Goal: Information Seeking & Learning: Learn about a topic

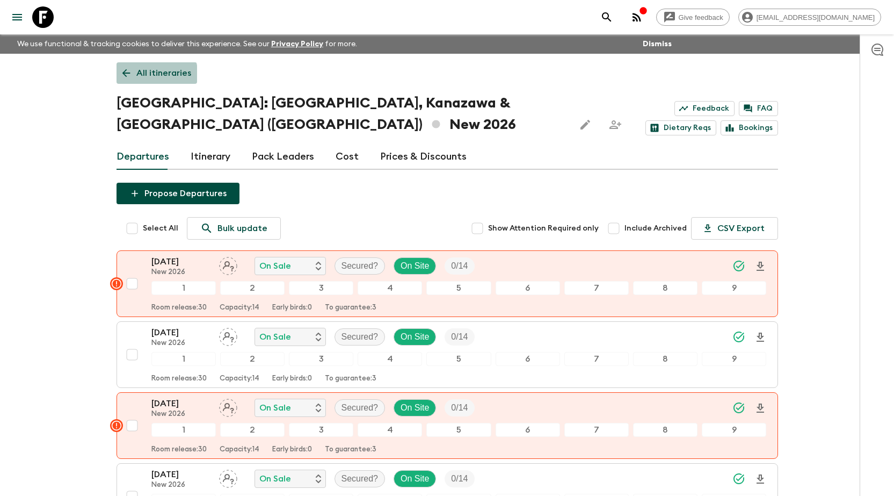
click at [131, 77] on icon at bounding box center [126, 73] width 12 height 12
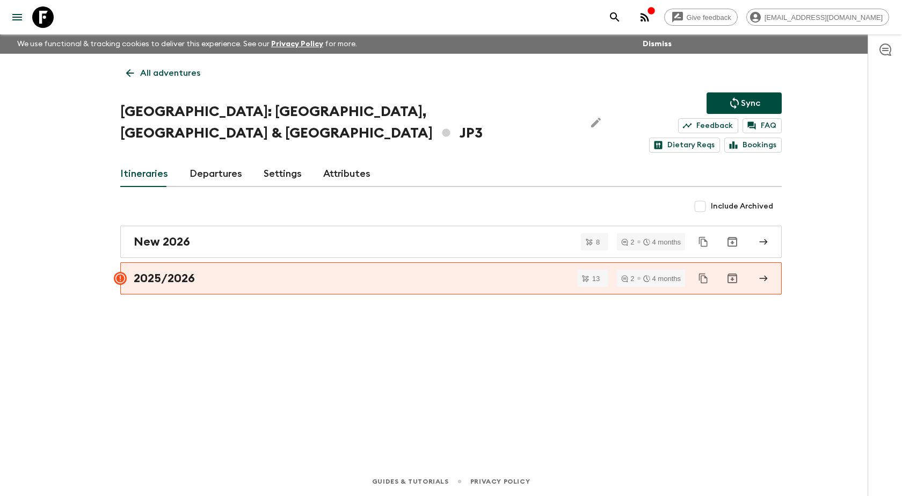
click at [10, 24] on button "menu" at bounding box center [16, 16] width 21 height 21
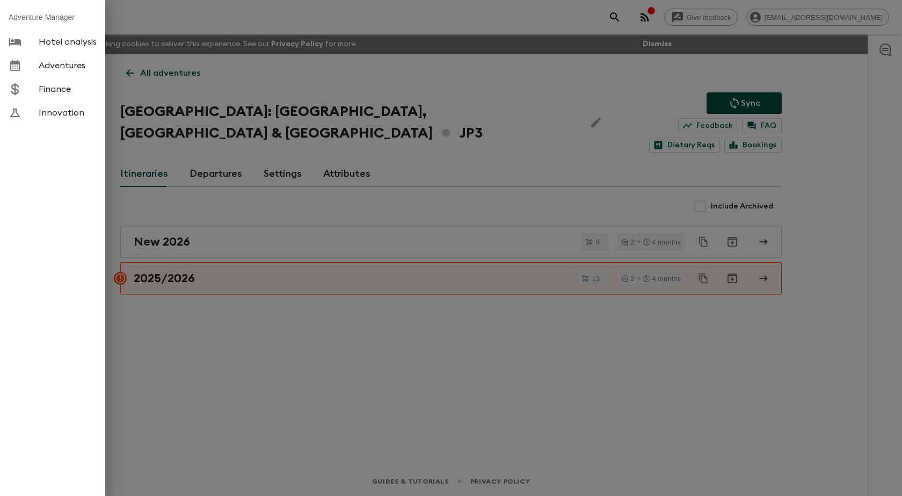
click at [605, 101] on div at bounding box center [451, 248] width 902 height 496
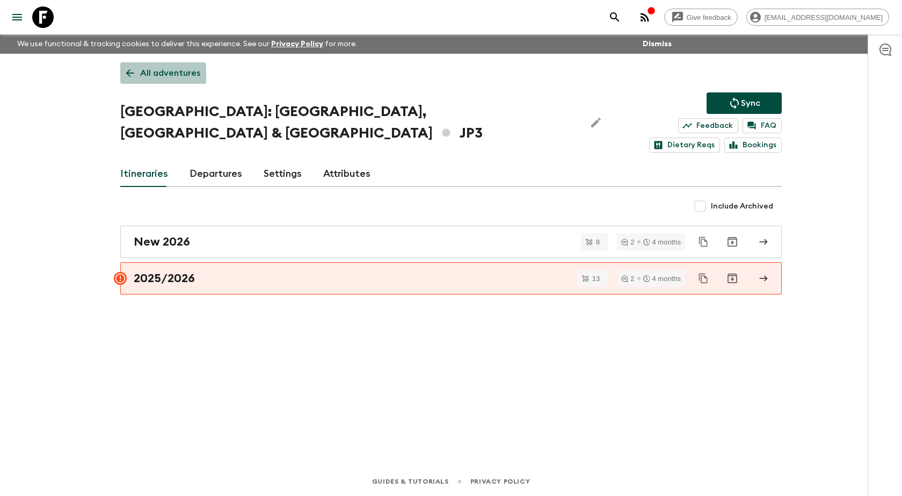
click at [142, 75] on p "All adventures" at bounding box center [170, 73] width 60 height 13
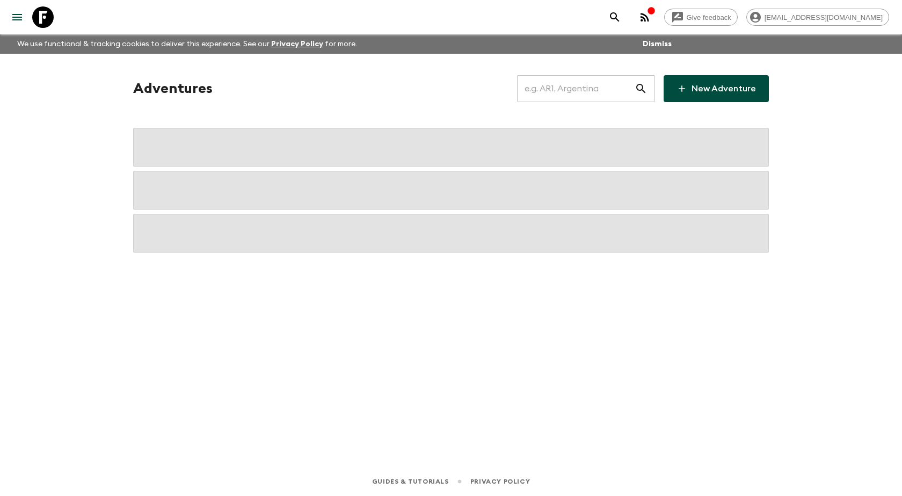
click at [618, 93] on input "text" at bounding box center [576, 89] width 118 height 30
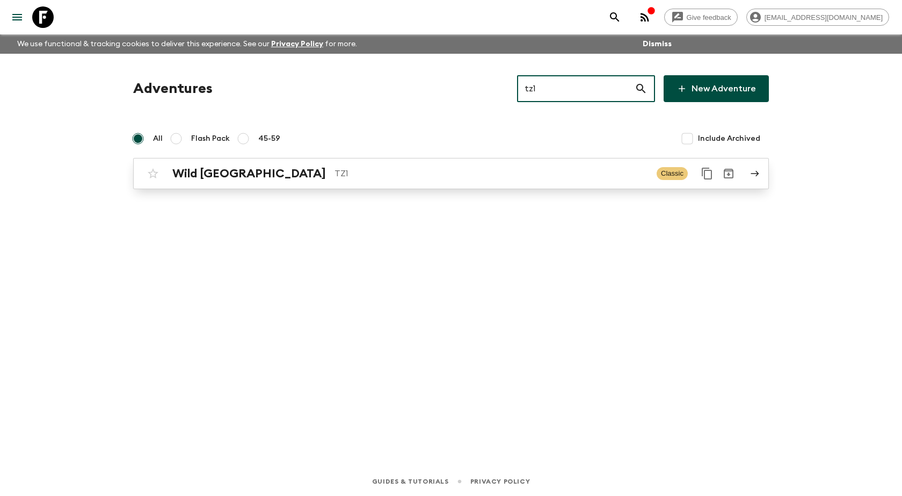
type input "tz1"
click at [540, 169] on p "TZ1" at bounding box center [491, 173] width 314 height 13
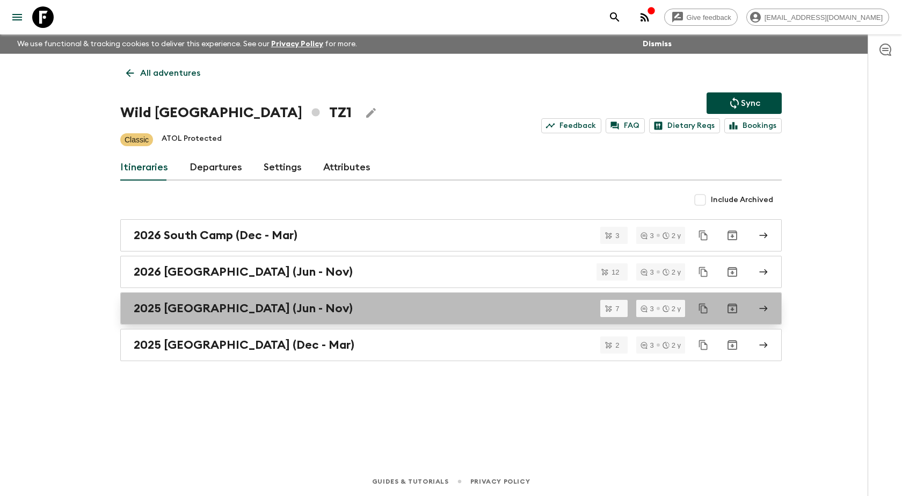
click at [292, 306] on h2 "2025 North Camp (Jun - Nov)" at bounding box center [243, 308] width 219 height 14
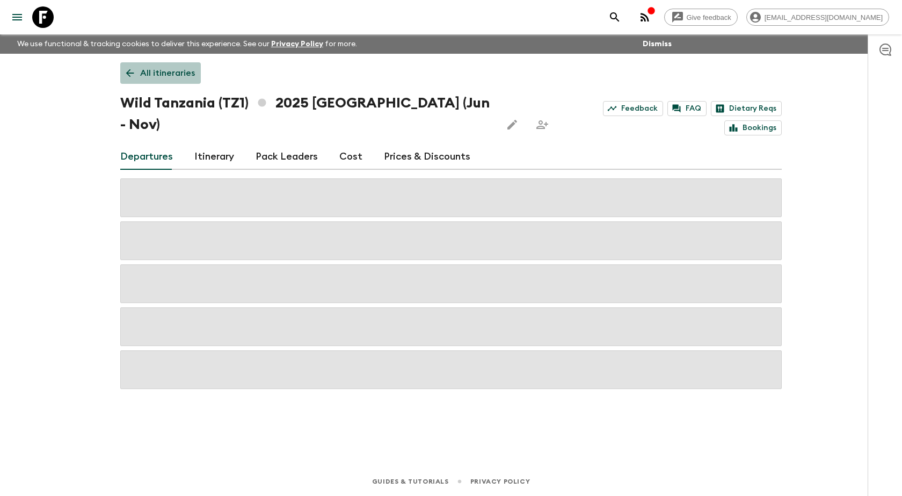
click at [133, 68] on icon at bounding box center [130, 73] width 12 height 12
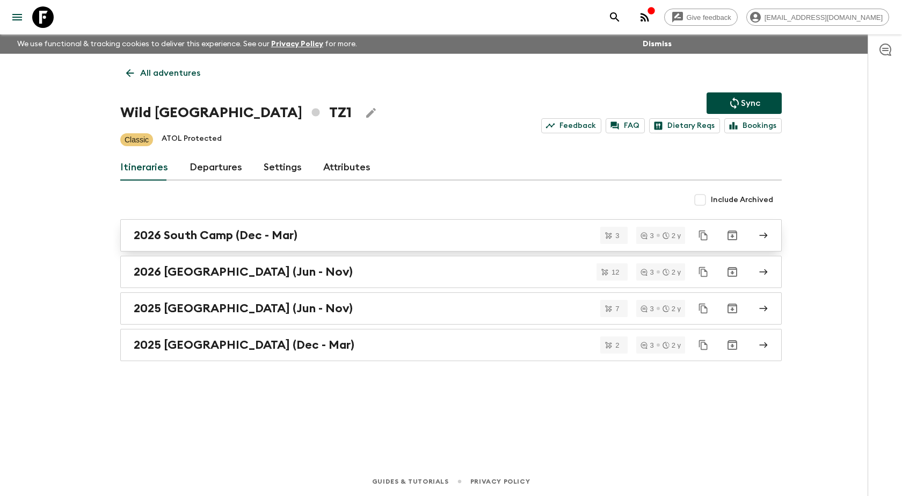
click at [296, 237] on h2 "2026 South Camp (Dec - Mar)" at bounding box center [216, 235] width 164 height 14
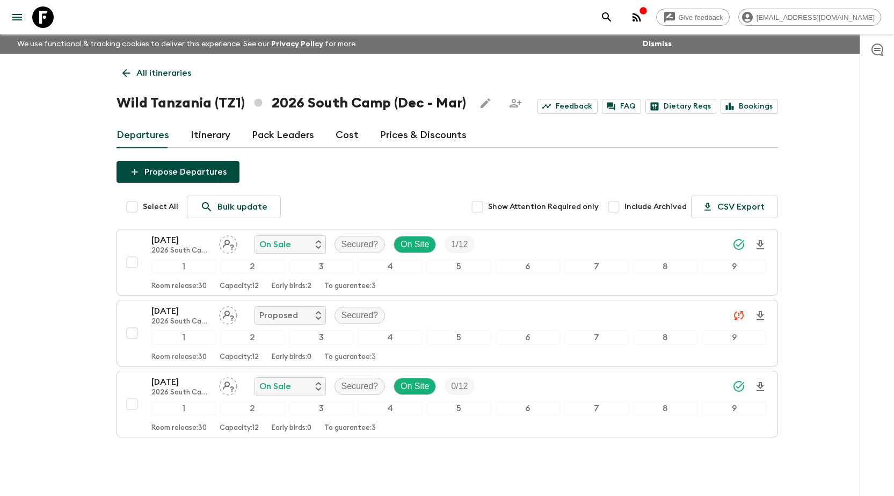
click at [203, 133] on link "Itinerary" at bounding box center [211, 135] width 40 height 26
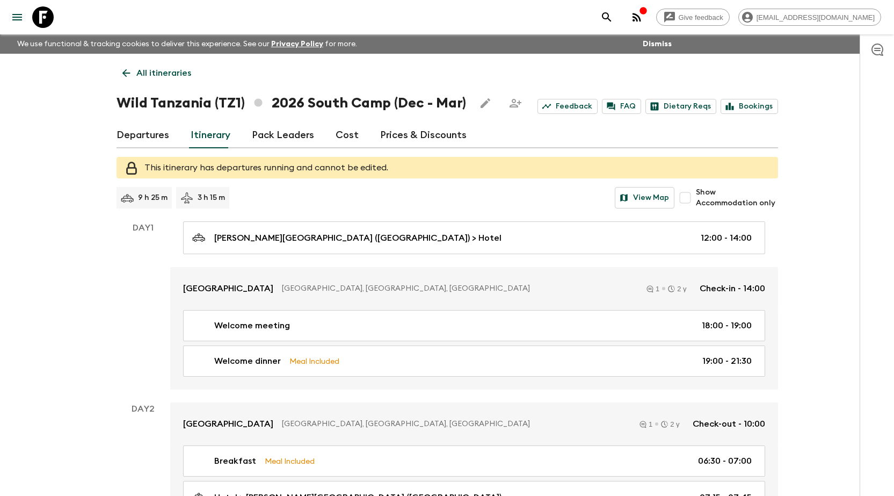
click at [187, 201] on icon at bounding box center [186, 197] width 13 height 13
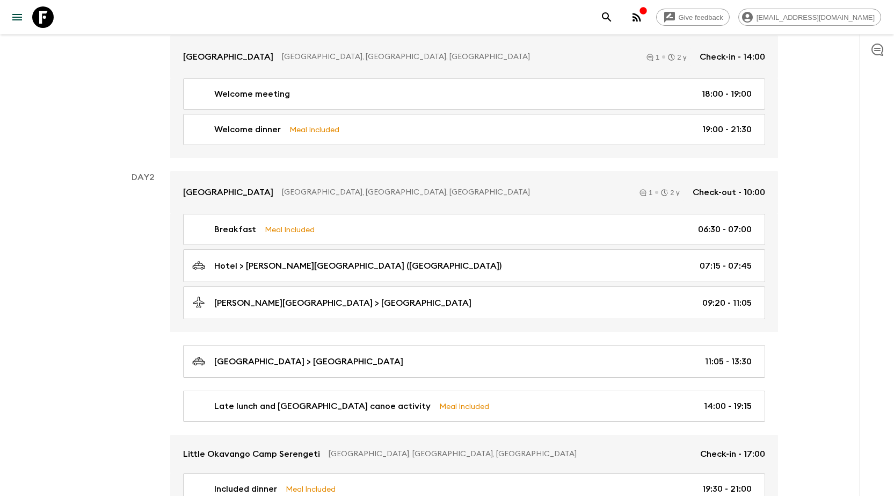
scroll to position [161, 0]
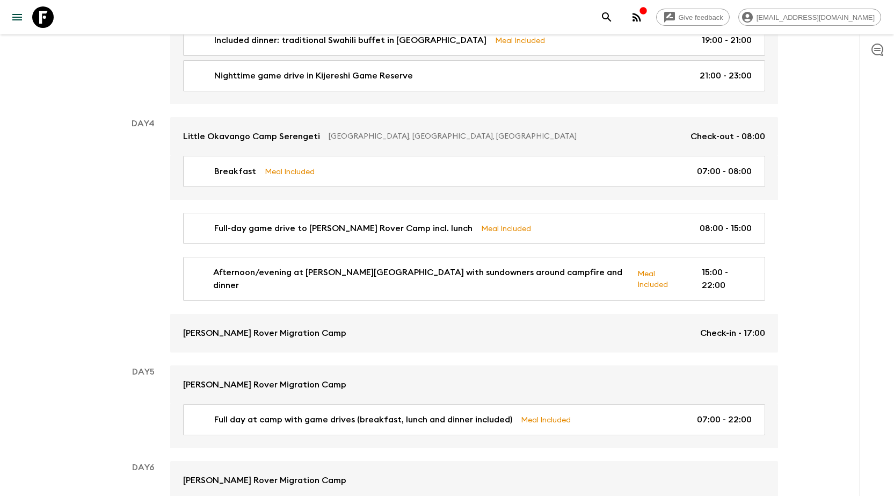
scroll to position [913, 0]
